Goal: Use online tool/utility: Utilize a website feature to perform a specific function

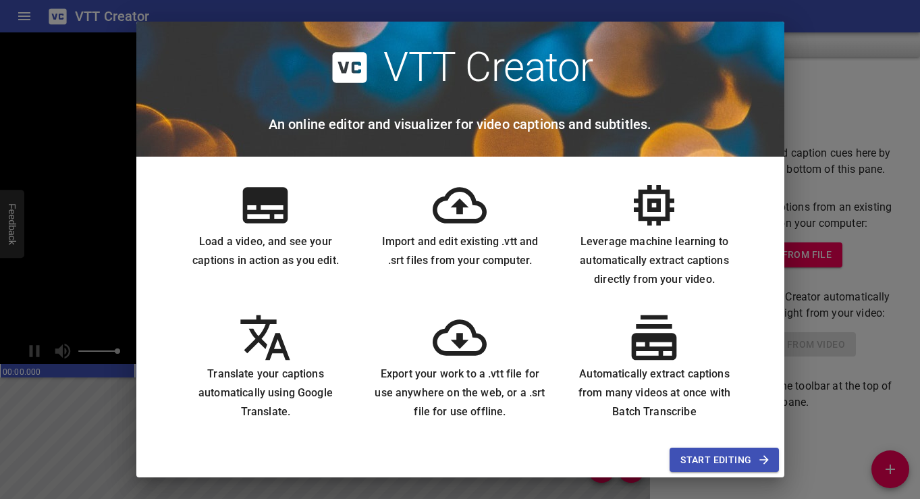
click at [275, 210] on icon at bounding box center [265, 205] width 45 height 36
click at [707, 455] on span "Start Editing" at bounding box center [723, 460] width 87 height 17
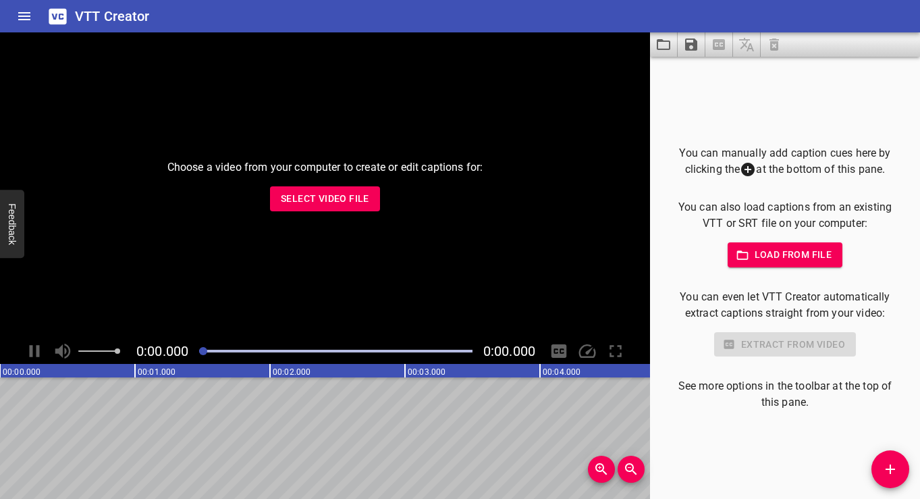
click at [315, 202] on span "Select Video File" at bounding box center [325, 198] width 88 height 17
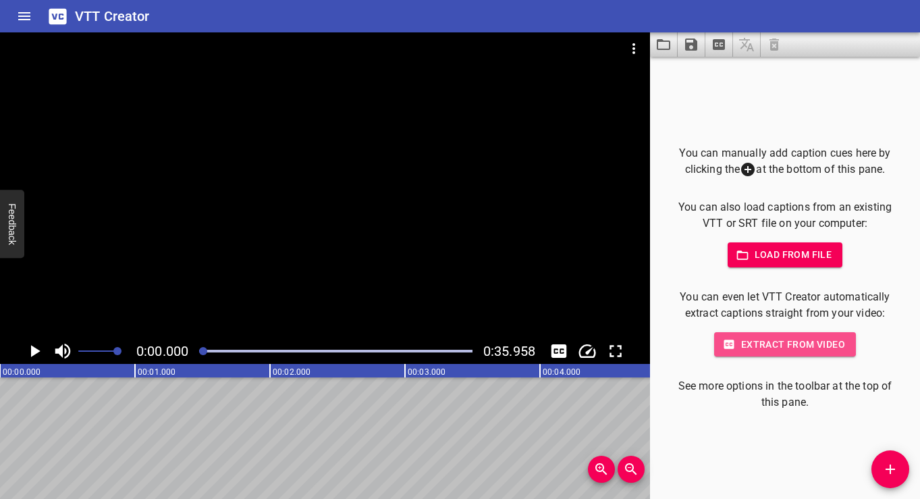
click at [788, 344] on span "Extract from video" at bounding box center [785, 344] width 120 height 17
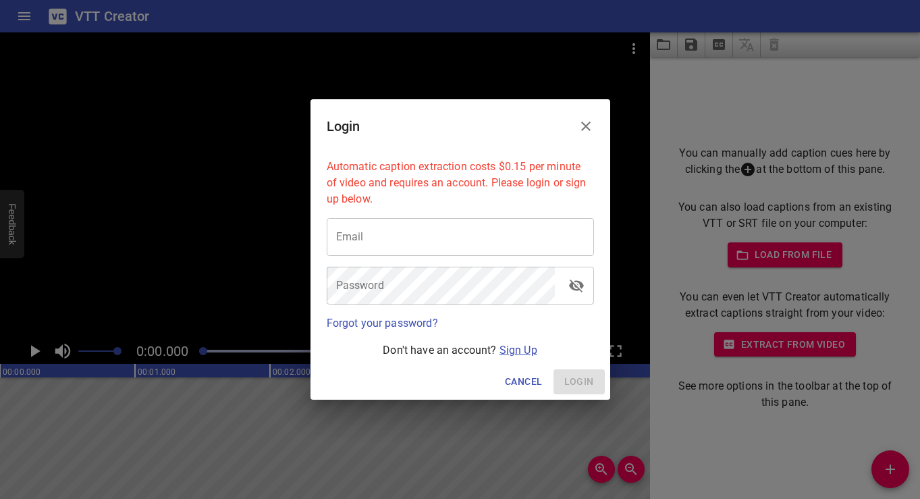
click at [516, 352] on link "Sign Up" at bounding box center [518, 350] width 38 height 13
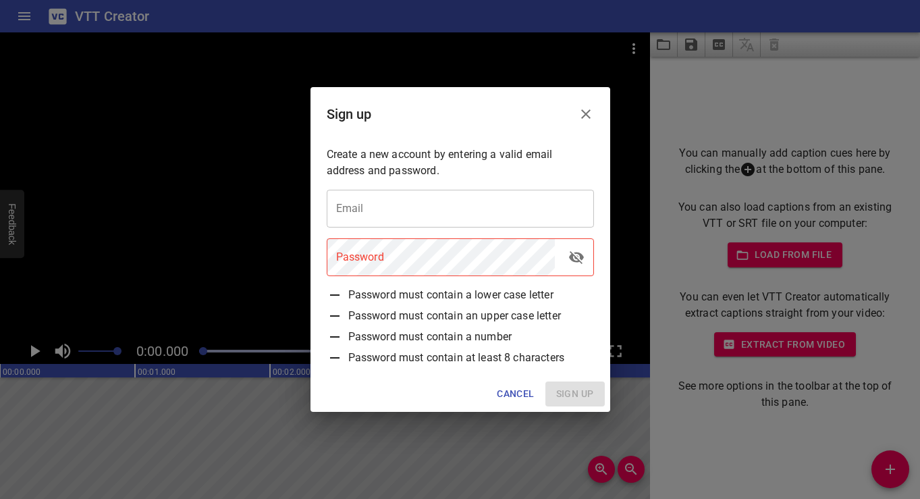
click at [416, 213] on input "email" at bounding box center [460, 209] width 267 height 38
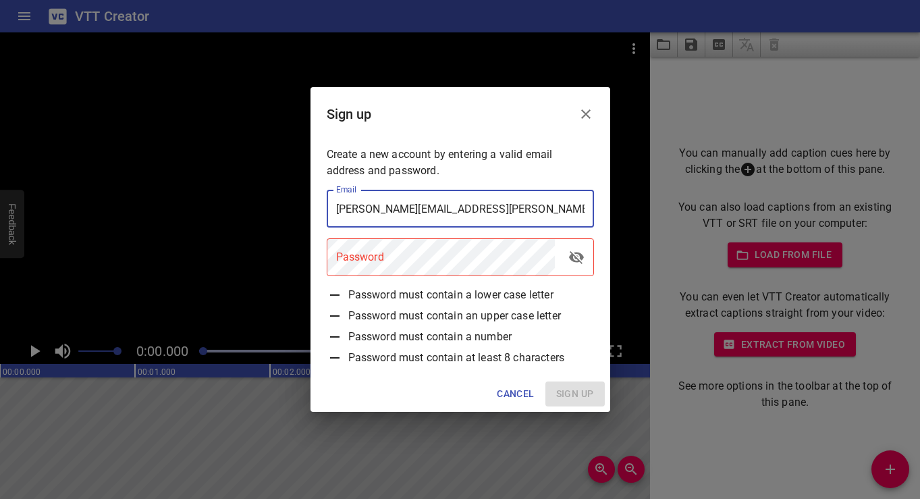
type input "[PERSON_NAME][EMAIL_ADDRESS][PERSON_NAME][DOMAIN_NAME]"
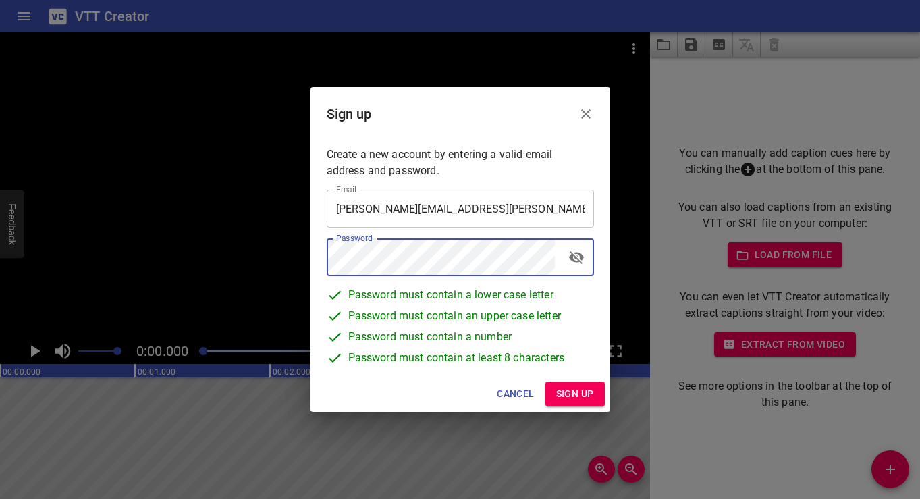
click at [569, 387] on span "Sign up" at bounding box center [575, 393] width 38 height 17
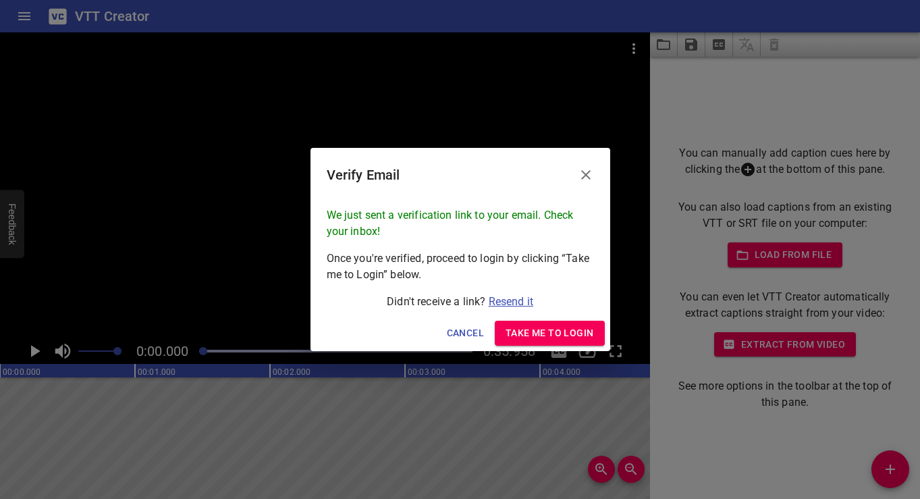
click at [514, 303] on link "Resend it" at bounding box center [511, 301] width 45 height 13
click at [574, 342] on button "Take me to Login" at bounding box center [549, 333] width 109 height 25
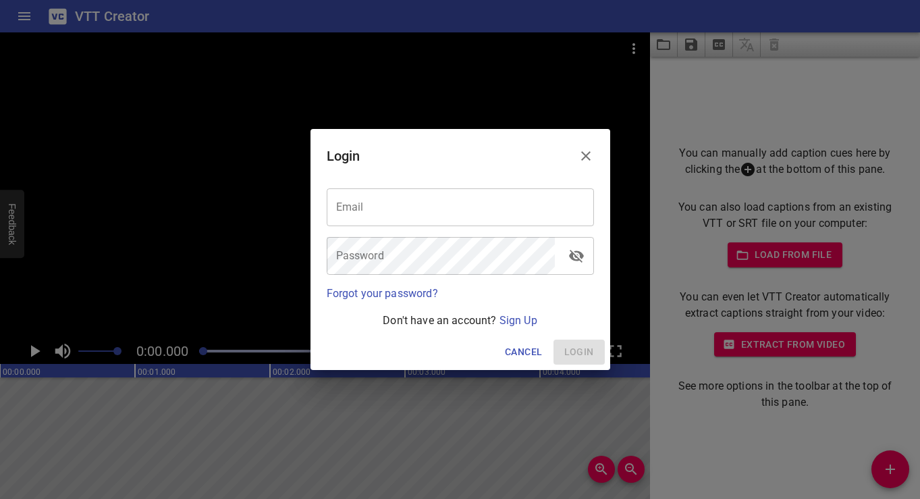
click at [445, 211] on input "email" at bounding box center [460, 207] width 267 height 38
type input "h"
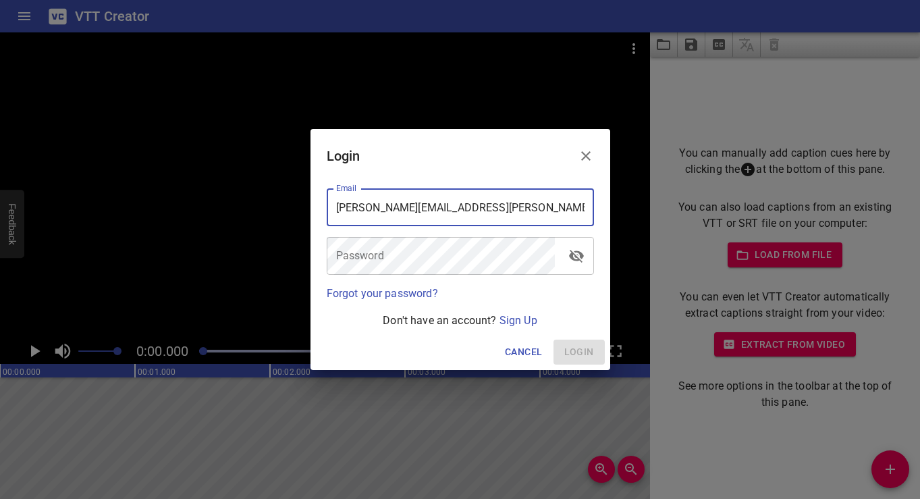
type input "[PERSON_NAME][EMAIL_ADDRESS][PERSON_NAME][DOMAIN_NAME]"
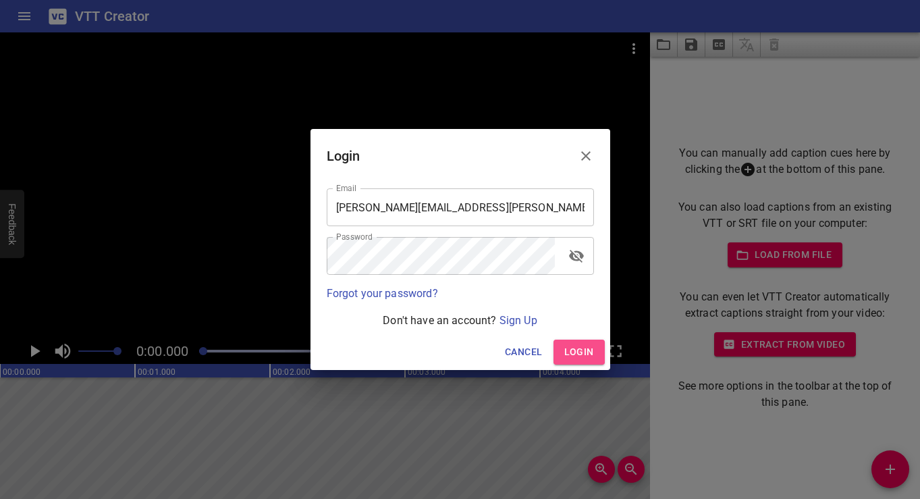
click at [573, 350] on span "Login" at bounding box center [579, 352] width 30 height 17
